Goal: Transaction & Acquisition: Purchase product/service

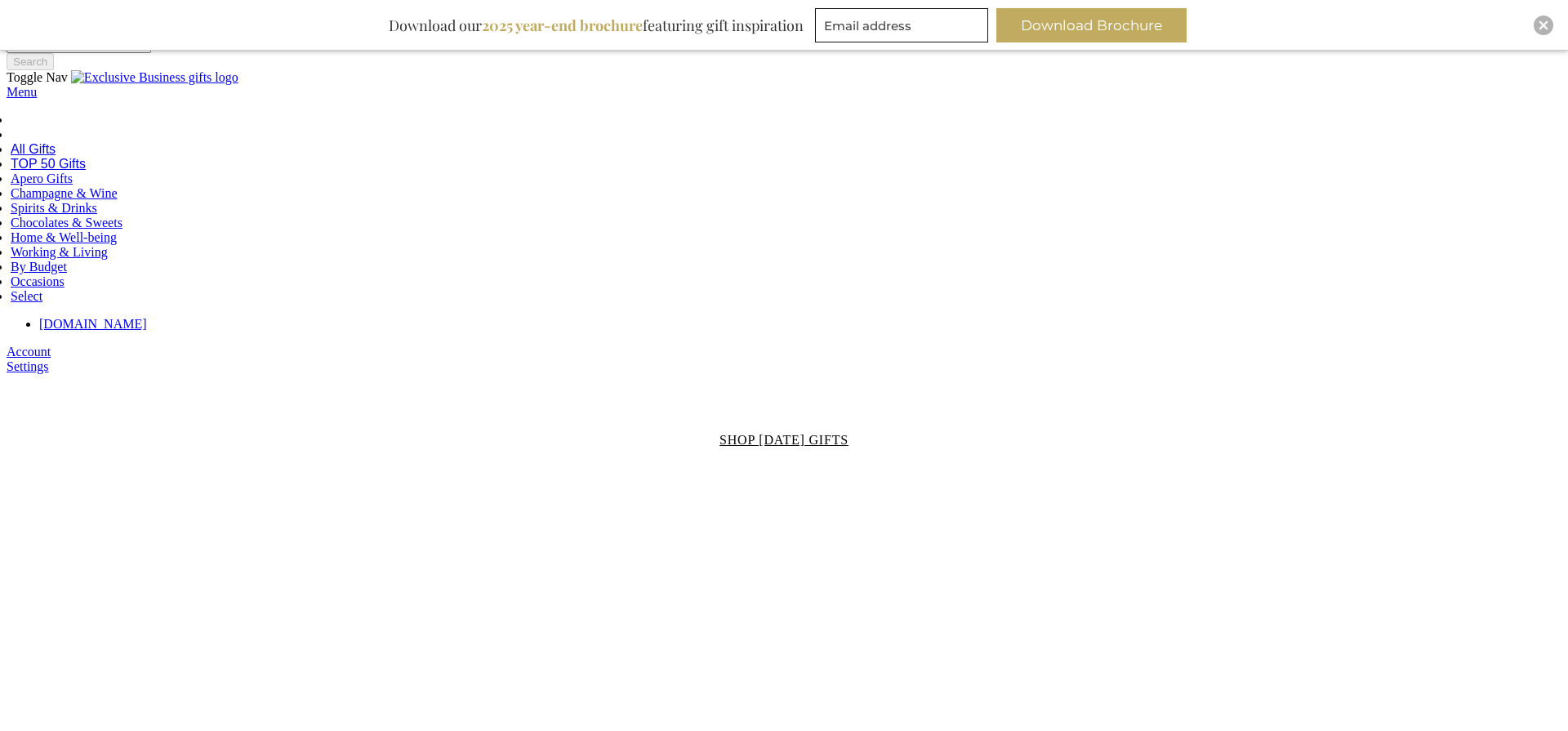
scroll to position [2169, 0]
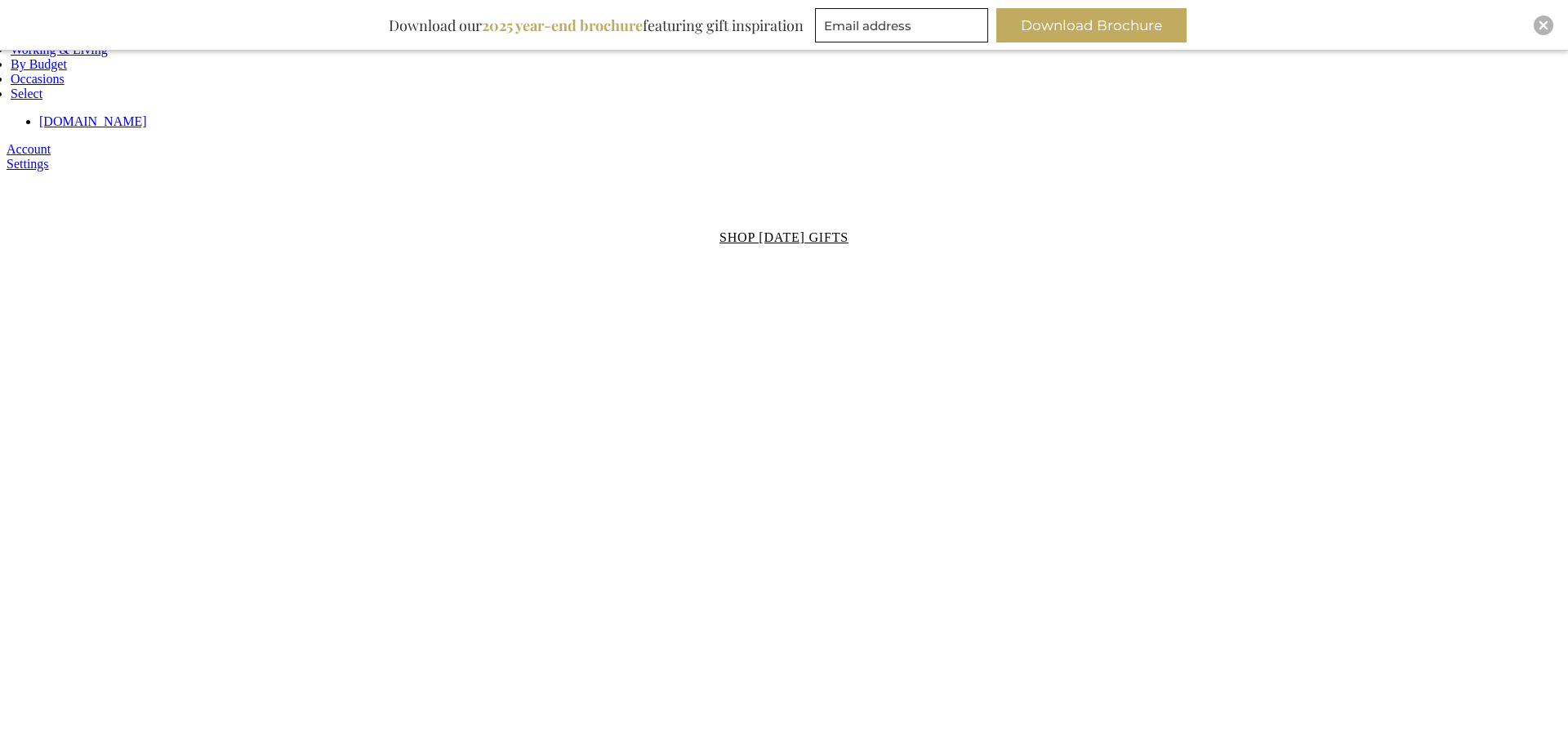
click at [1537, 26] on div "Close" at bounding box center [1543, 25] width 19 height 19
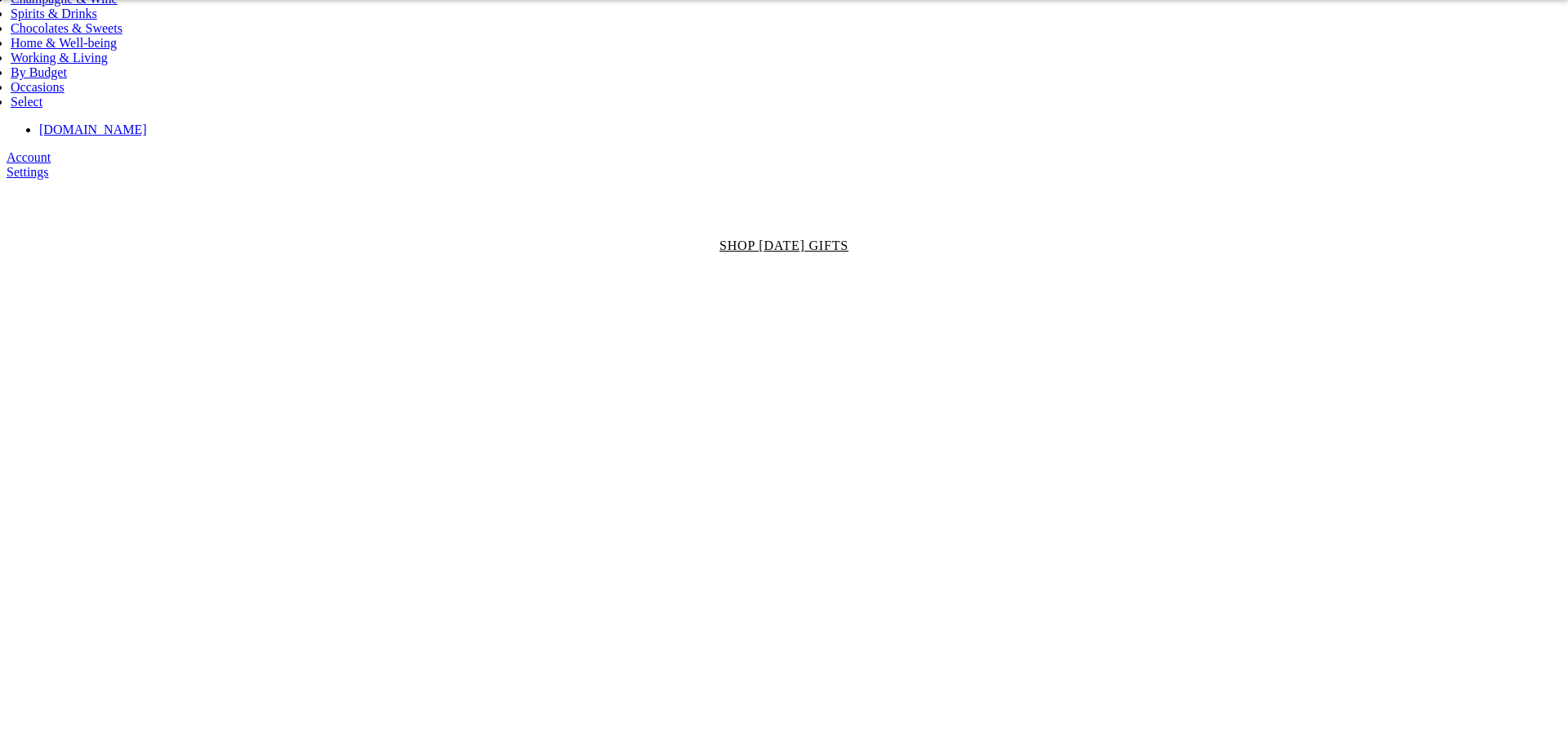
scroll to position [2119, 0]
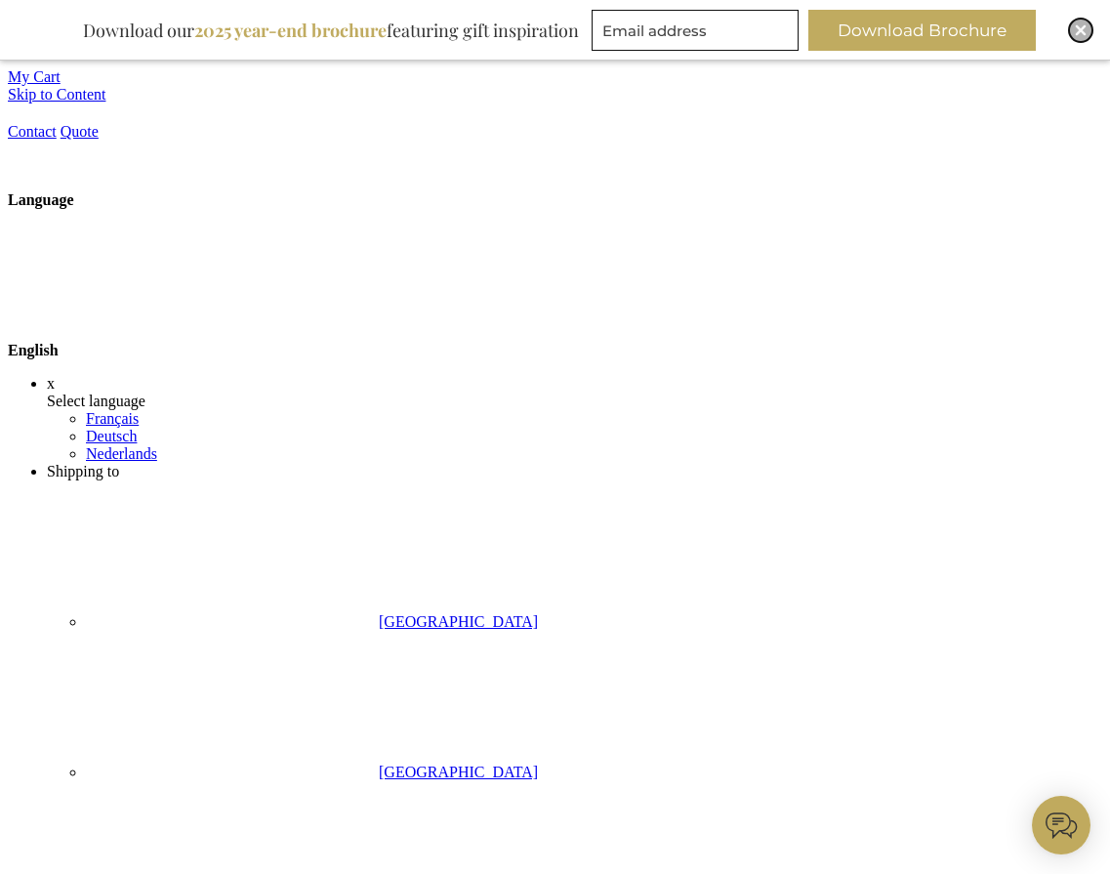
click at [1071, 23] on div "Close" at bounding box center [1080, 30] width 23 height 23
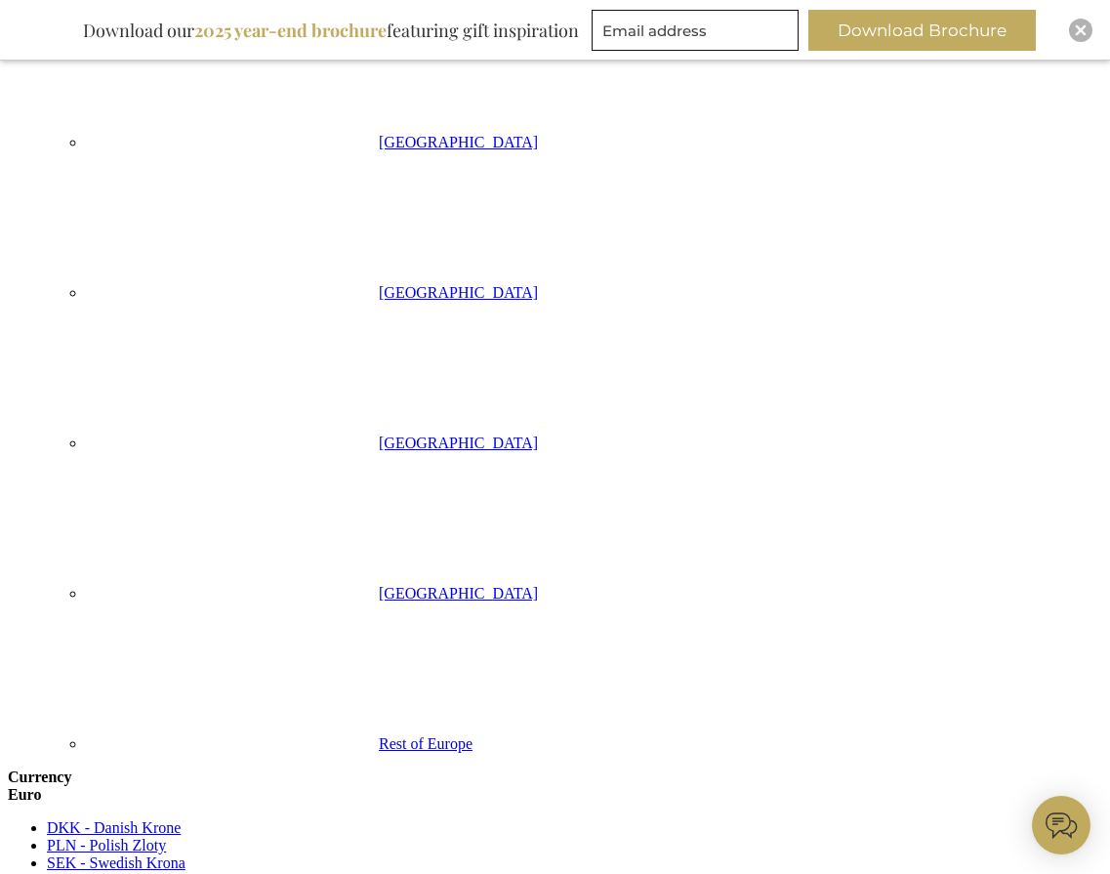
scroll to position [1383, 0]
click at [0, 0] on img at bounding box center [0, 0] width 0 height 0
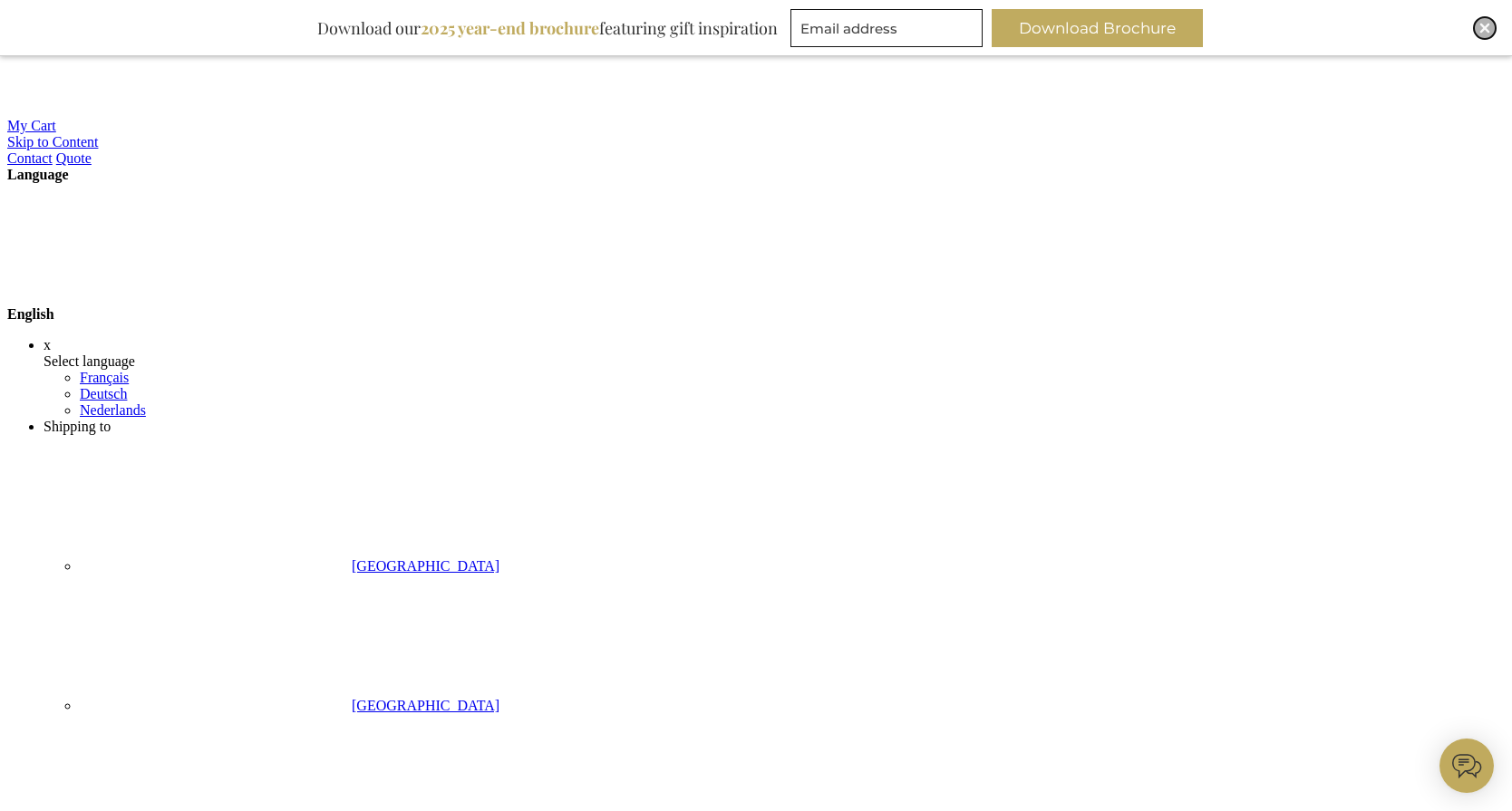
click at [1135, 26] on img "Close" at bounding box center [1485, 28] width 11 height 11
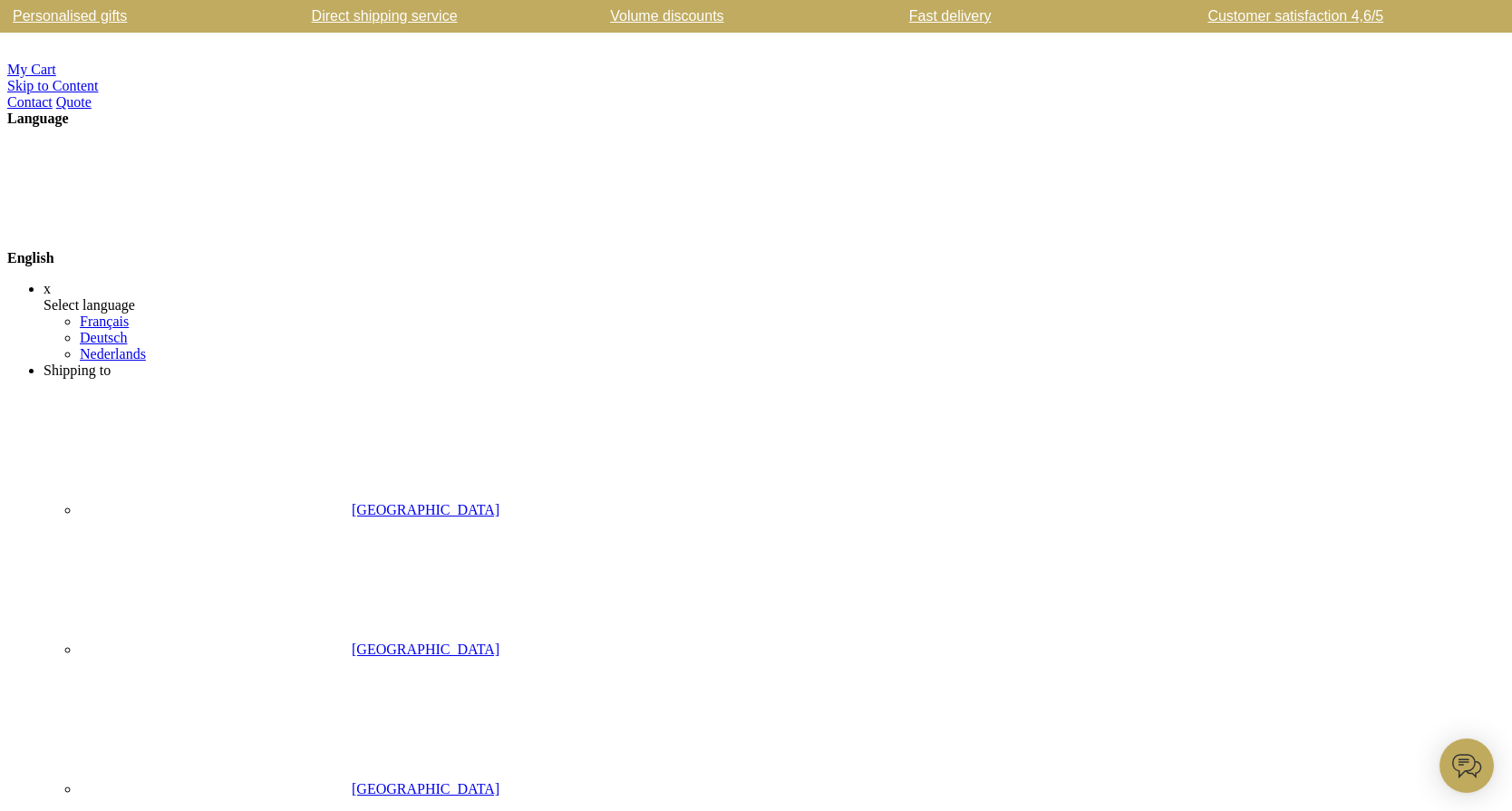
type input "benedict"
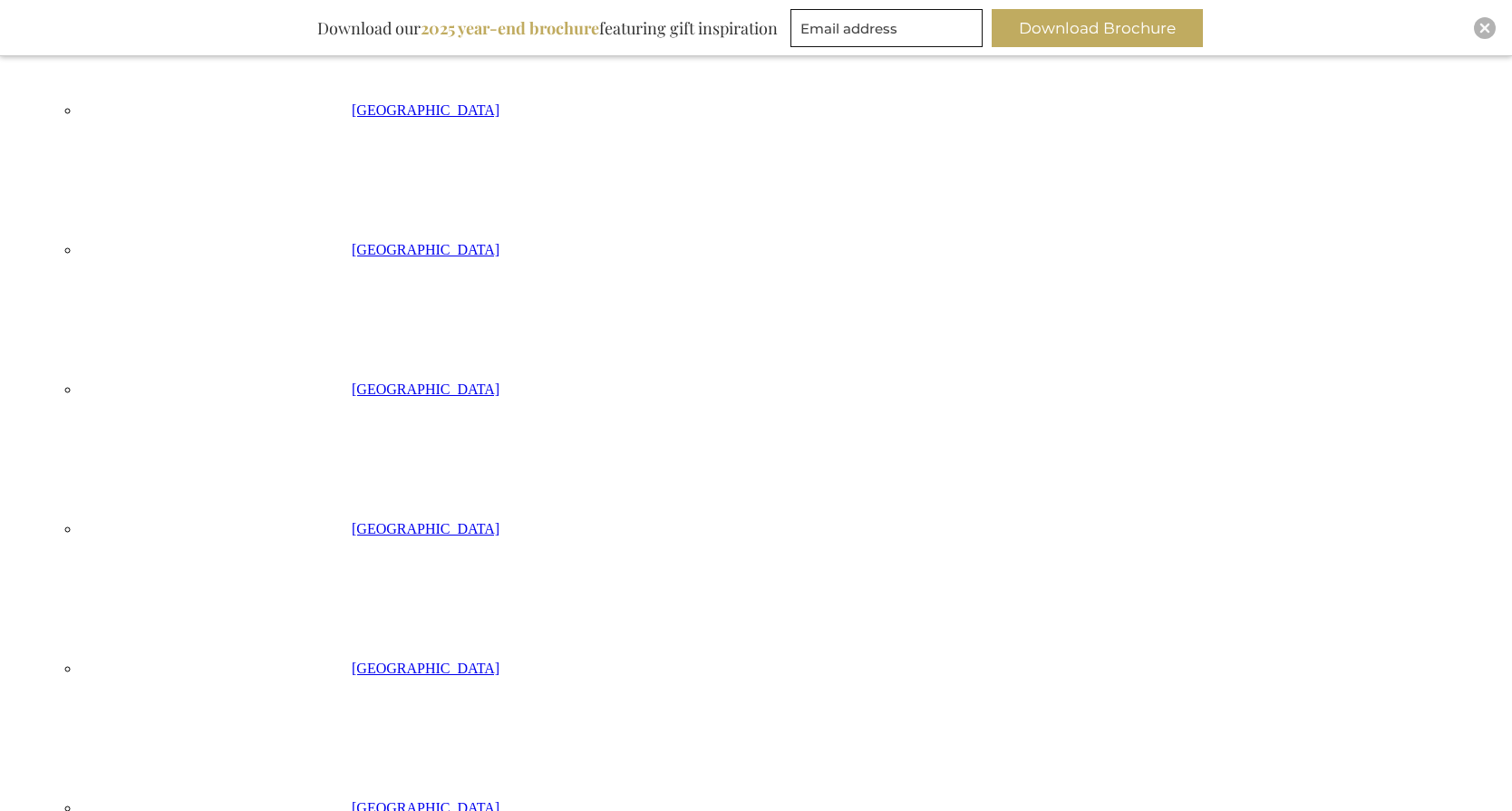
scroll to position [570, 0]
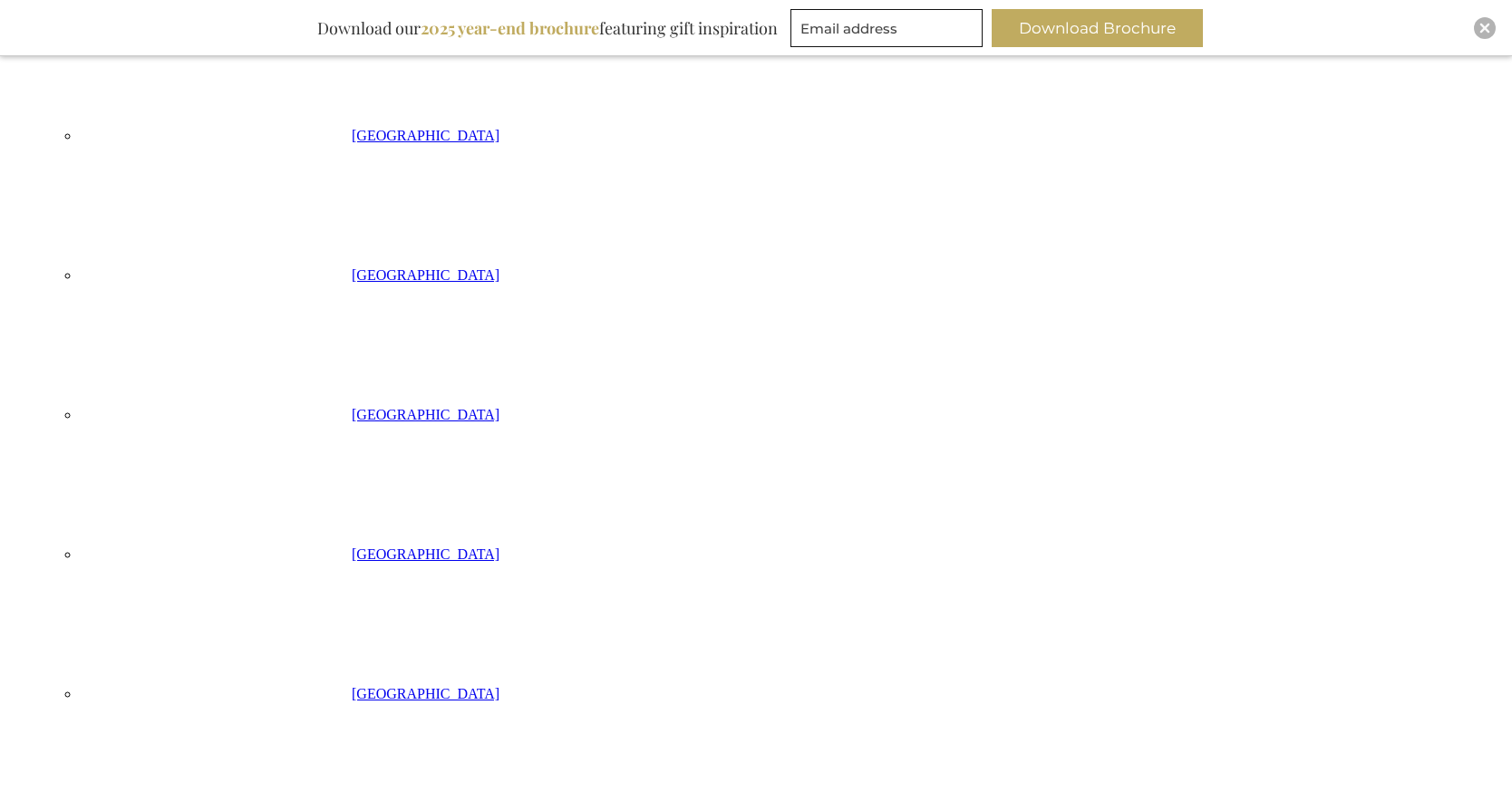
click at [1482, 26] on img "Close" at bounding box center [1485, 28] width 11 height 11
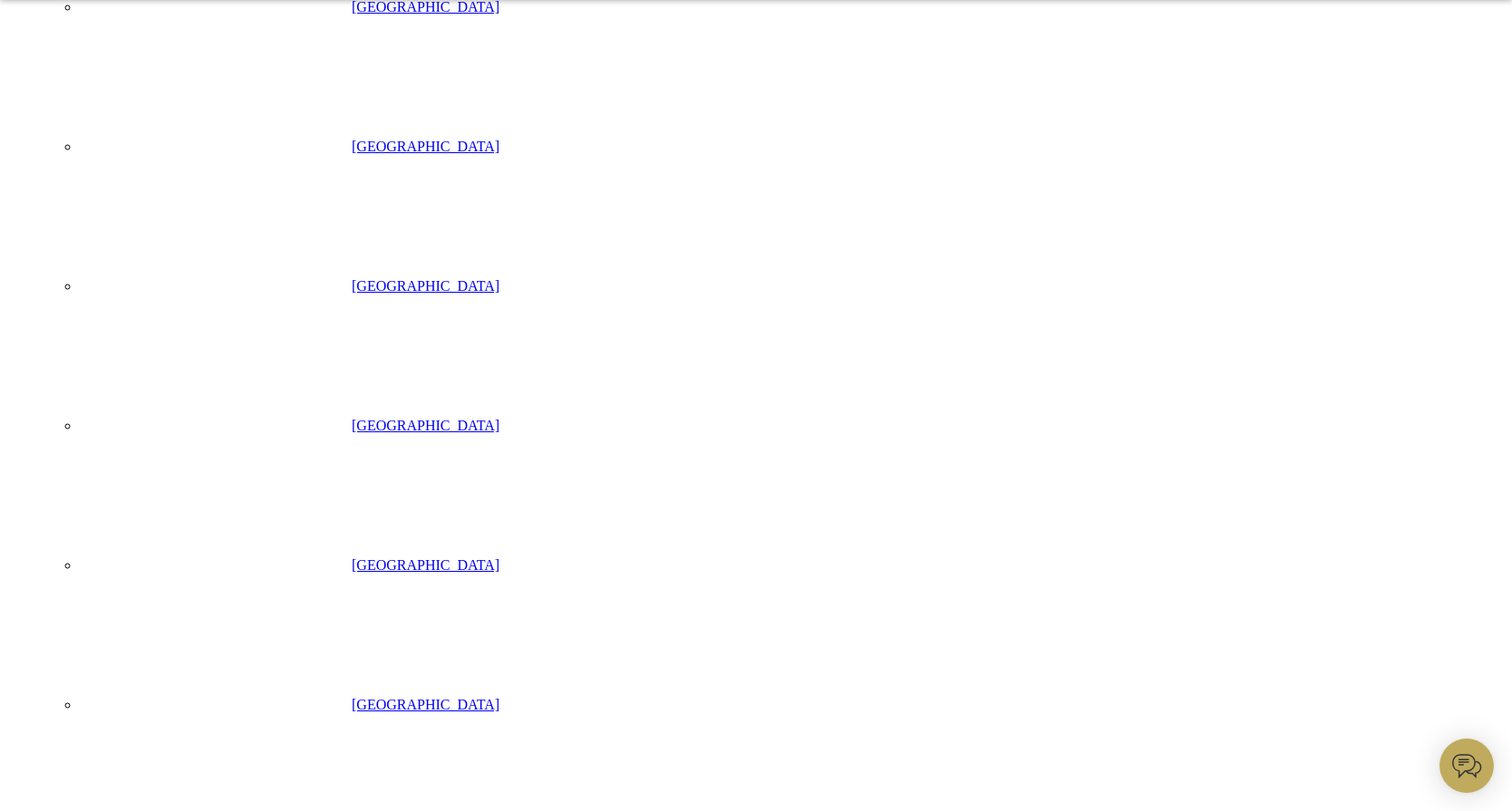
scroll to position [514, 0]
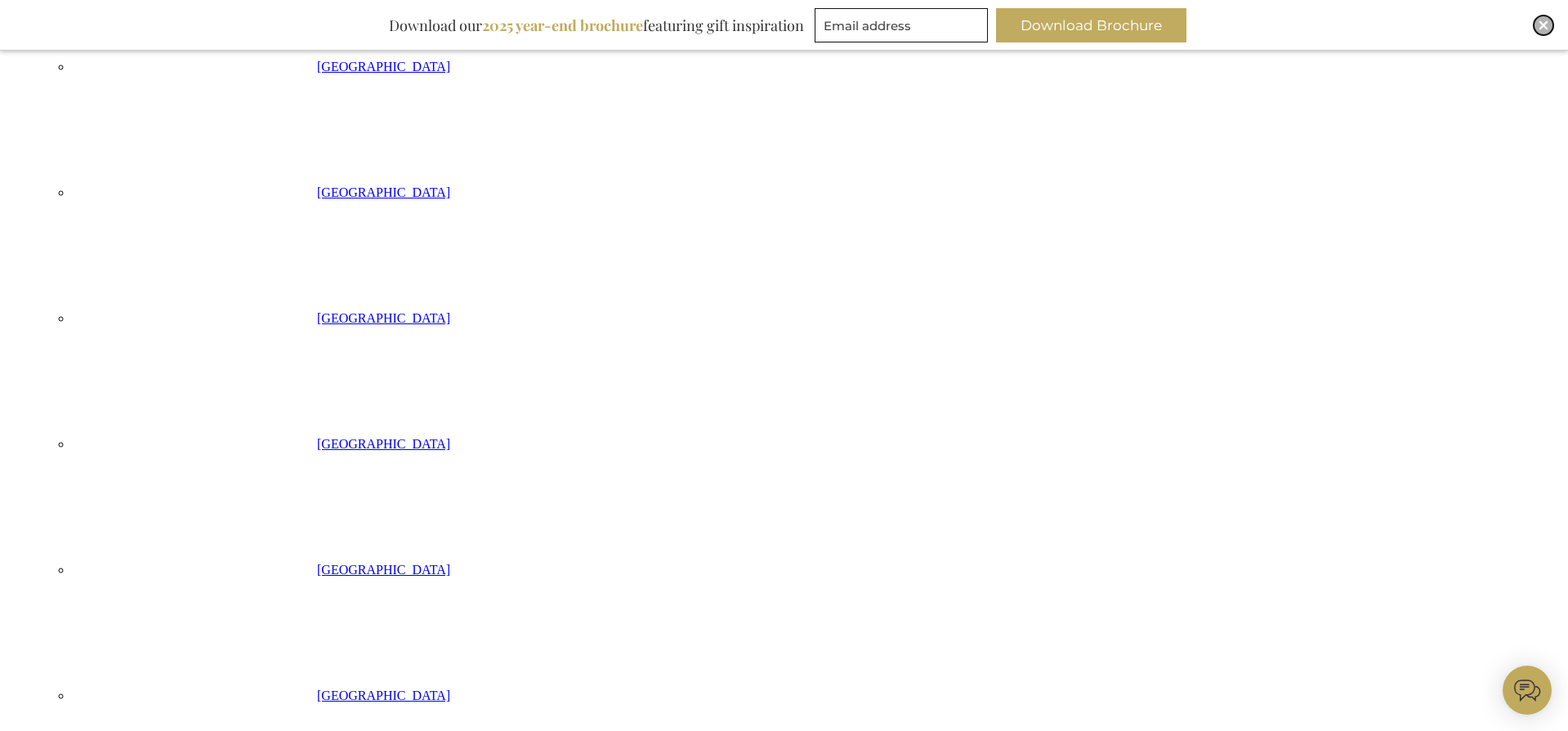
click at [1545, 28] on img "Close" at bounding box center [1544, 25] width 10 height 10
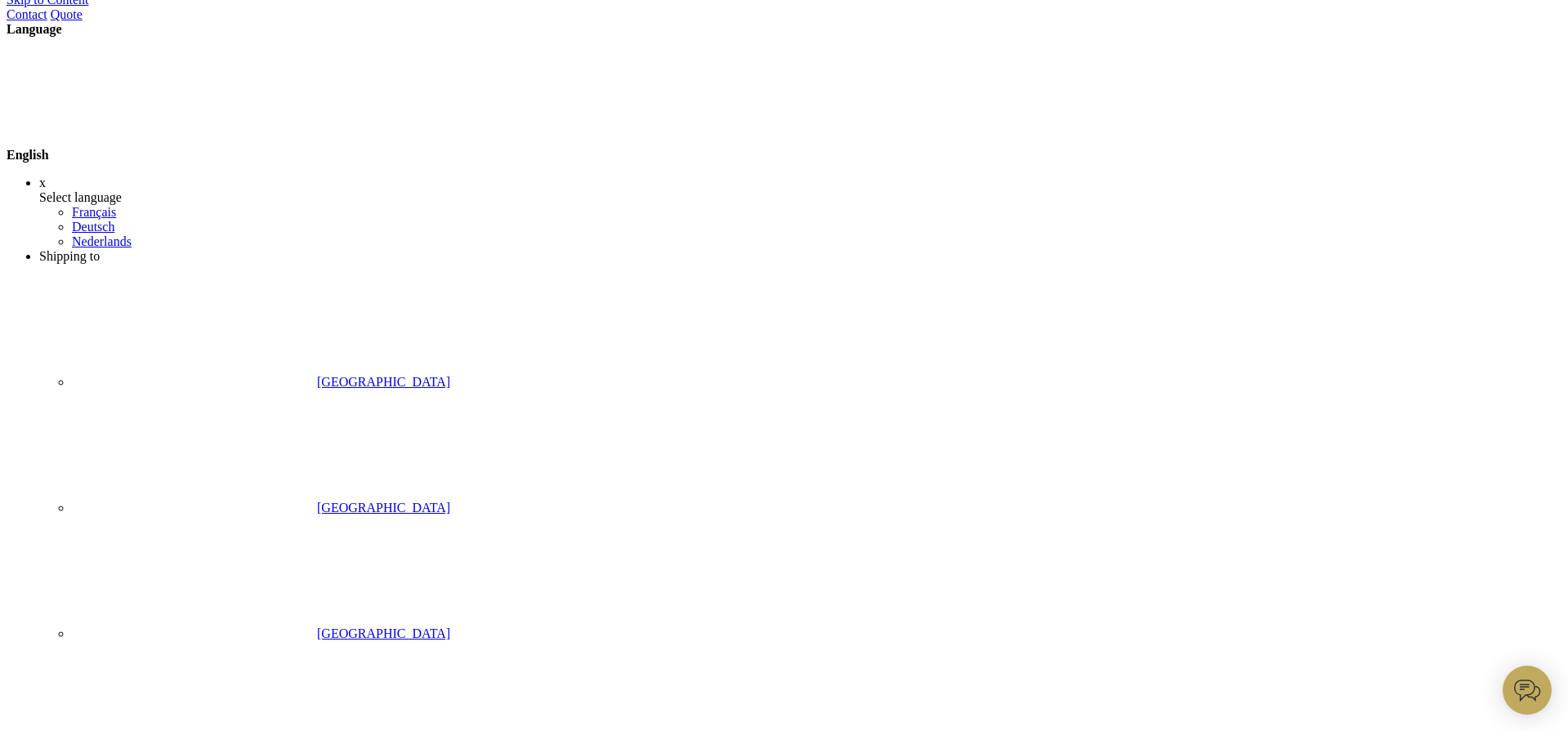
scroll to position [95, 0]
